Goal: Find specific page/section: Find specific page/section

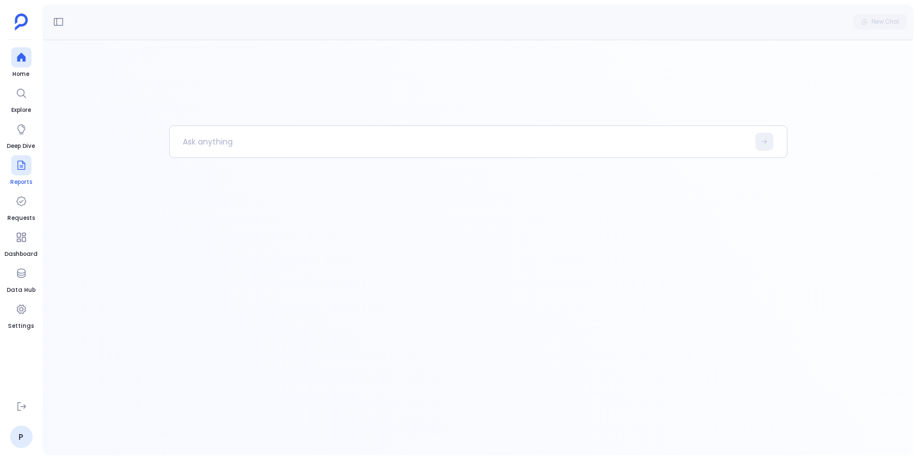
click at [21, 169] on icon at bounding box center [21, 165] width 8 height 9
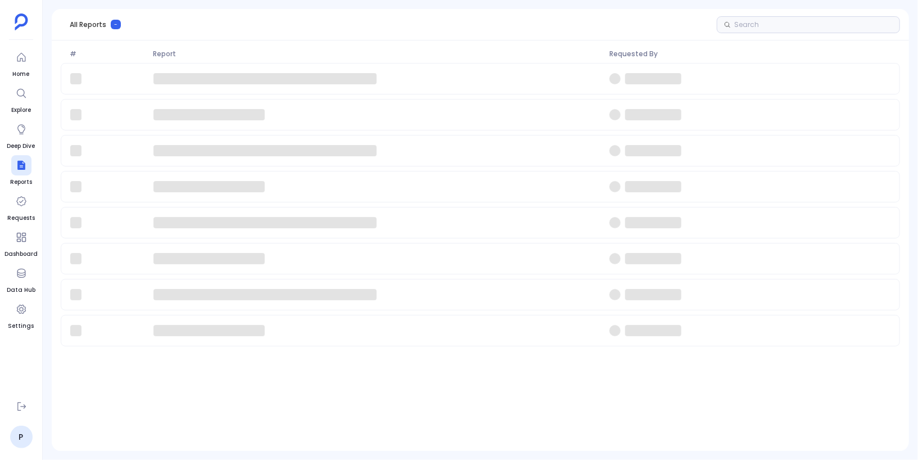
click at [541, 94] on div at bounding box center [480, 204] width 839 height 283
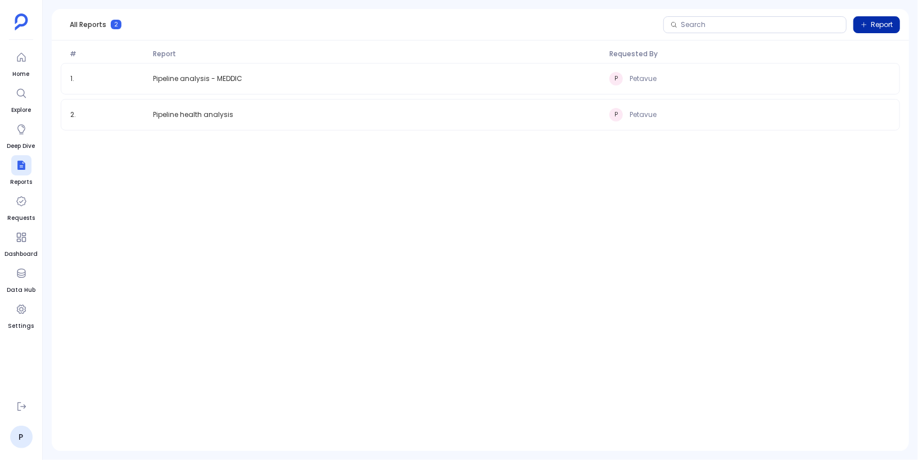
click at [870, 20] on span "Report" at bounding box center [877, 24] width 32 height 9
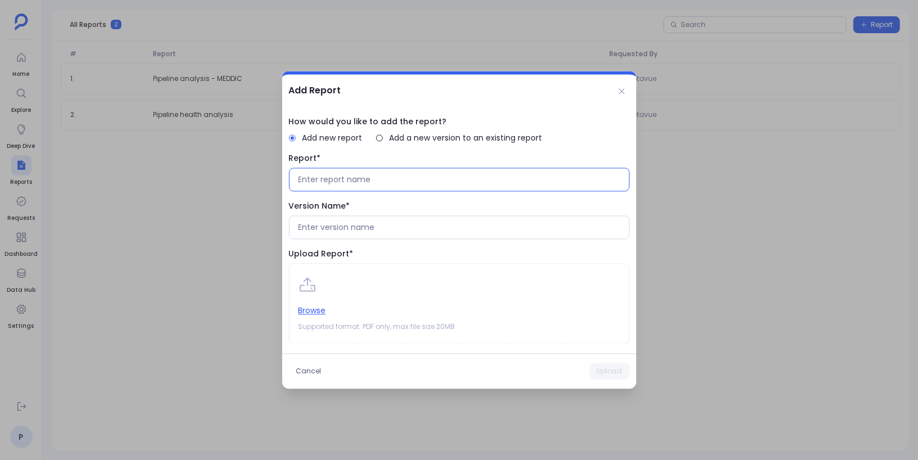
click at [392, 180] on input at bounding box center [460, 179] width 322 height 11
type input "Data Quality report"
type input "1.0"
click at [620, 93] on icon at bounding box center [621, 91] width 6 height 6
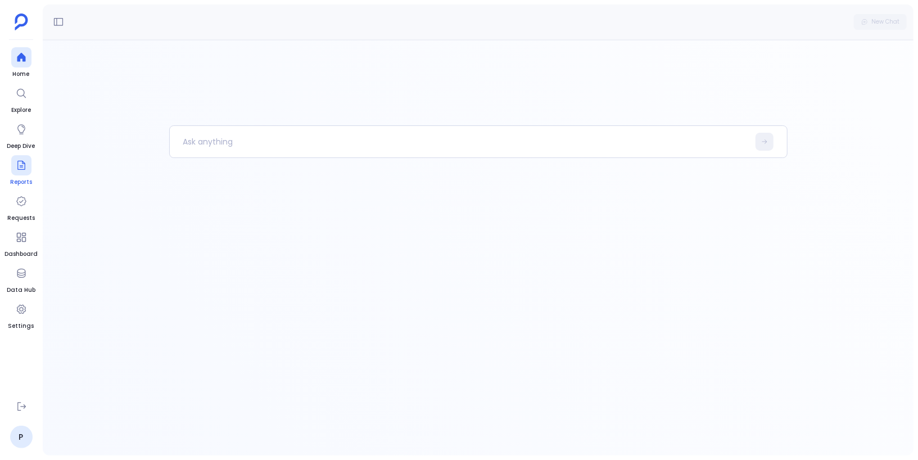
click at [17, 170] on icon at bounding box center [21, 165] width 11 height 11
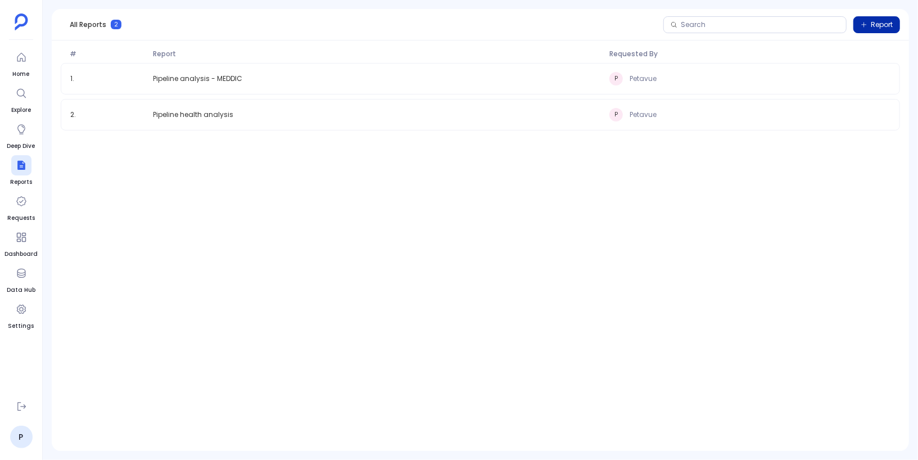
click at [874, 28] on span "Report" at bounding box center [882, 24] width 22 height 9
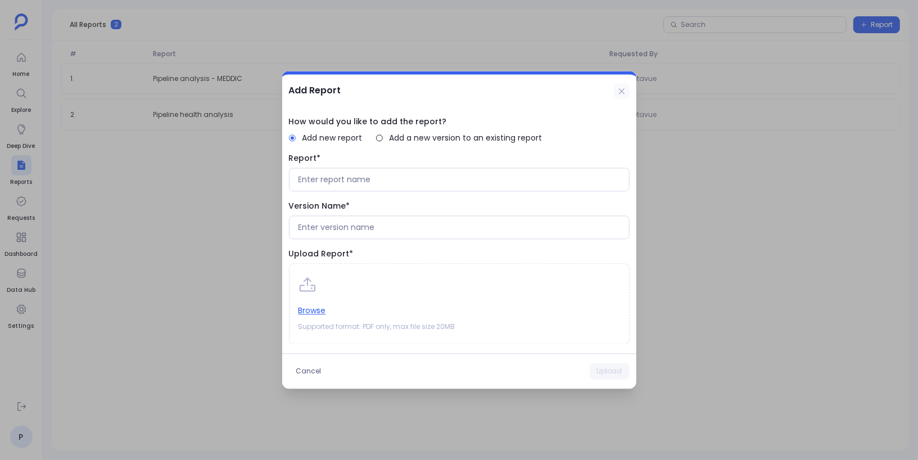
click at [622, 93] on icon at bounding box center [621, 91] width 6 height 6
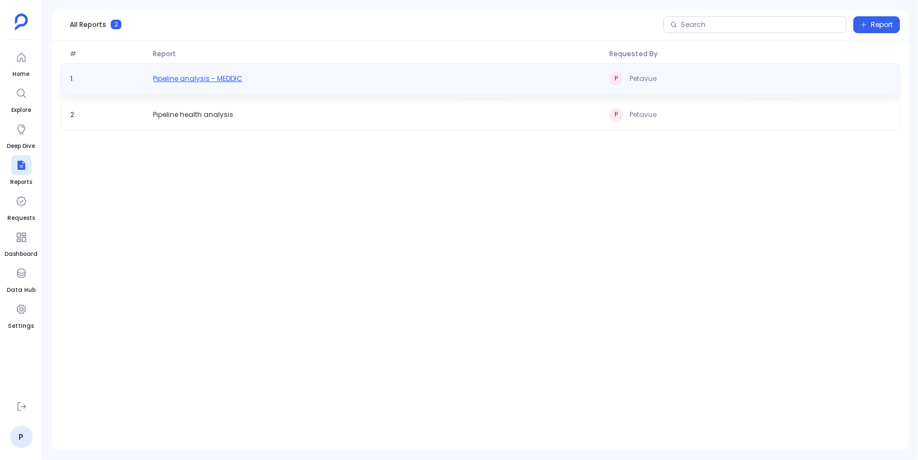
click at [179, 80] on span "Pipeline analysis - MEDDIC" at bounding box center [197, 78] width 89 height 9
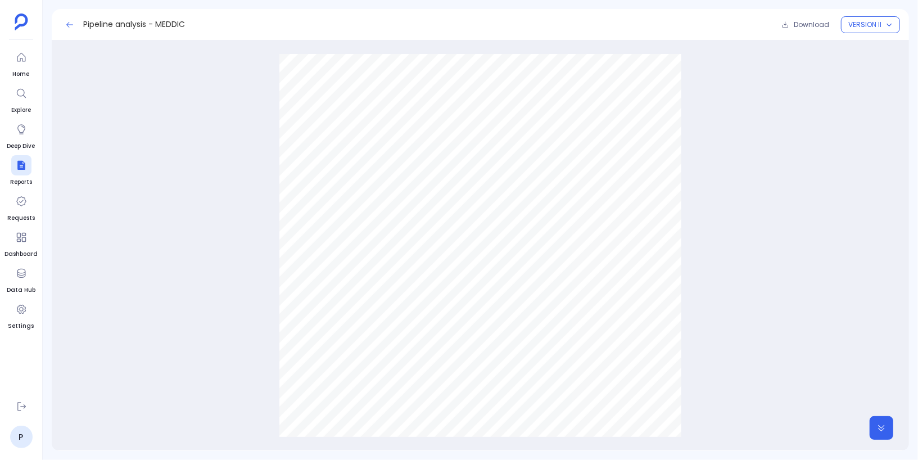
click at [69, 26] on icon at bounding box center [69, 24] width 9 height 9
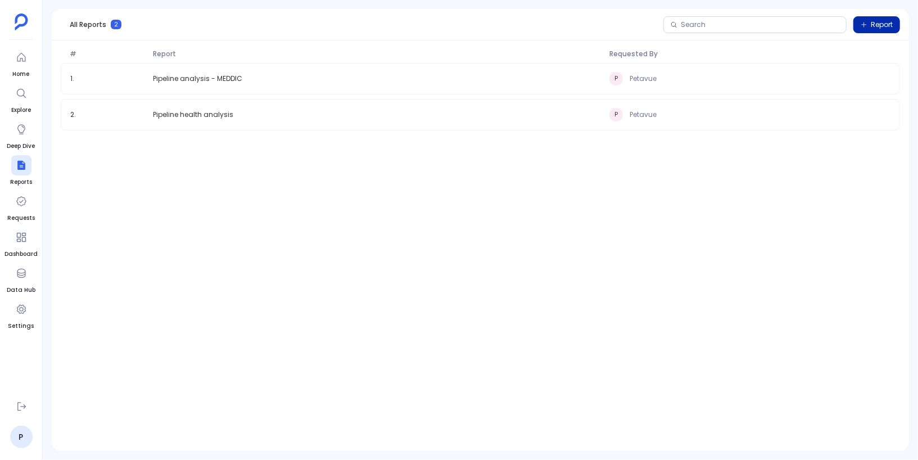
click at [874, 23] on span "Report" at bounding box center [882, 24] width 22 height 9
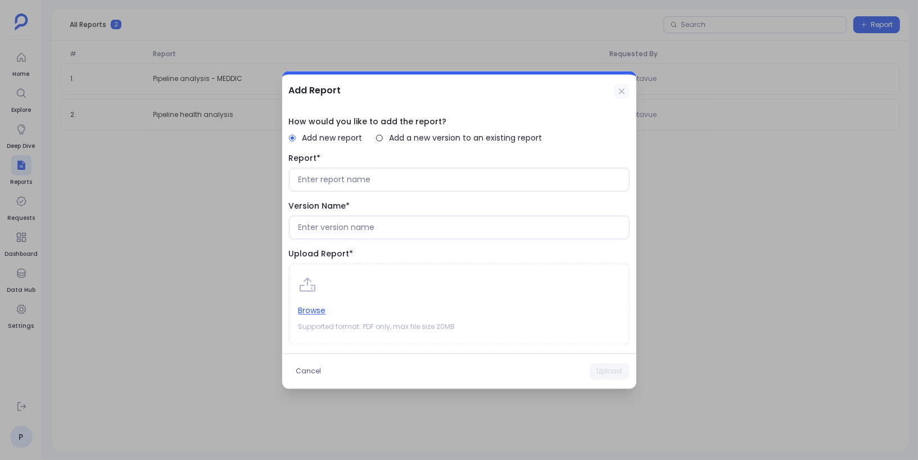
click at [623, 88] on icon at bounding box center [621, 91] width 9 height 9
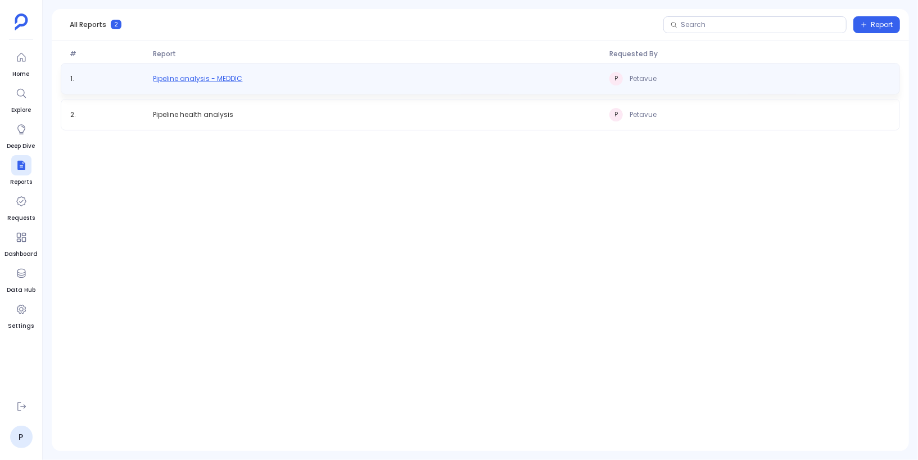
click at [191, 75] on span "Pipeline analysis - MEDDIC" at bounding box center [197, 78] width 89 height 9
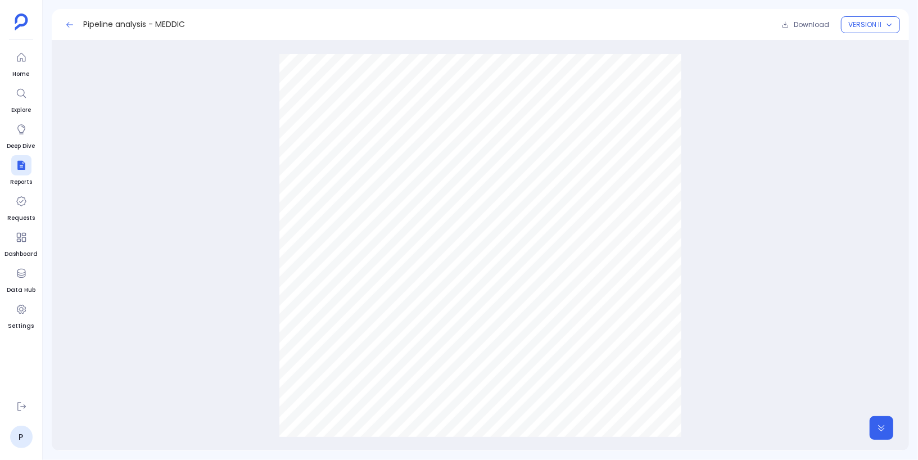
click at [67, 22] on icon at bounding box center [69, 24] width 9 height 9
